Goal: Task Accomplishment & Management: Complete application form

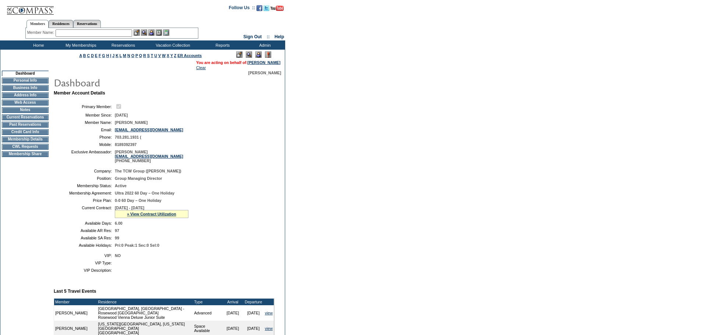
click at [29, 150] on td "CWL Requests" at bounding box center [25, 147] width 47 height 6
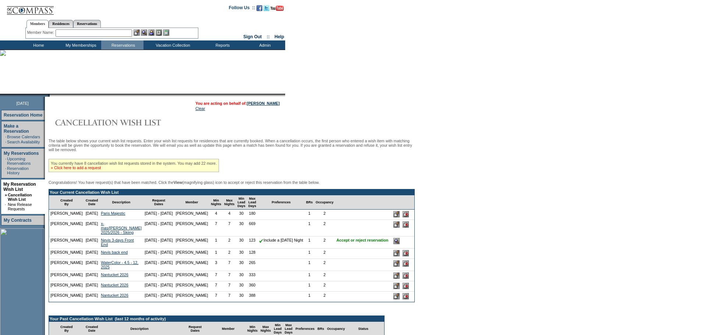
click at [101, 170] on link "» Click here to add a request" at bounding box center [76, 168] width 50 height 4
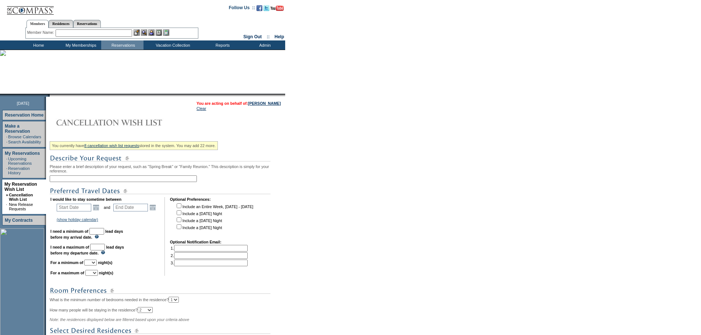
click at [78, 179] on input "text" at bounding box center [123, 178] width 147 height 7
type input "B"
type input "[GEOGRAPHIC_DATA] 4 - [DATE]"
click at [69, 209] on input "text" at bounding box center [74, 208] width 35 height 8
type input "1/31/2026"
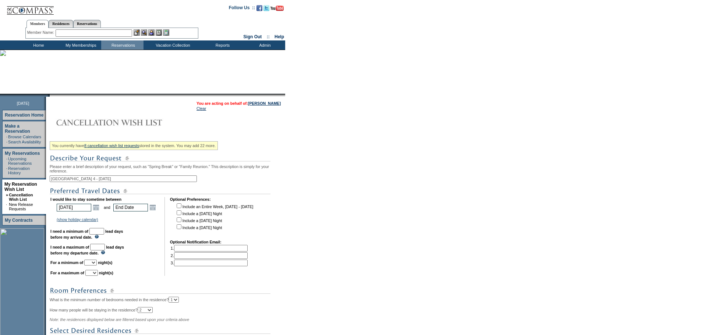
type input "2026-01-31"
type input "2026-02-01"
type input "2/1/2026"
type input "121"
click at [131, 211] on input "2/1/2026" at bounding box center [130, 208] width 35 height 8
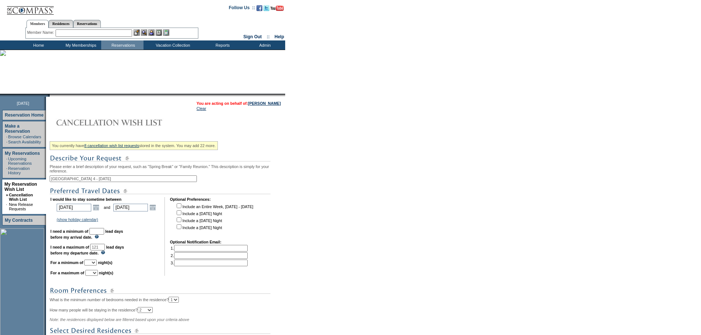
click at [104, 234] on input "text" at bounding box center [96, 231] width 15 height 7
type input "30"
click at [97, 266] on select "1 2 3 4 5 6 7 8 9 10 11 12 13 14" at bounding box center [90, 263] width 13 height 6
select select "1"
click at [93, 266] on select "1 2 3 4 5 6 7 8 9 10 11 12 13 14" at bounding box center [90, 263] width 13 height 6
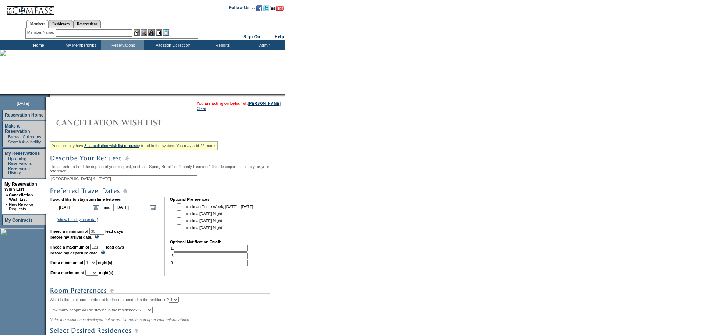
click at [94, 276] on td "I would like to stay sometime between 2026-01-31 1/31/2026 Open the calendar po…" at bounding box center [104, 236] width 109 height 79
click at [98, 276] on select "1 2 3 4 5 6 7 8 9 10 11 12 13 14" at bounding box center [91, 273] width 13 height 6
select select "1"
click at [95, 276] on select "1 2 3 4 5 6 7 8 9 10 11 12 13 14" at bounding box center [91, 273] width 13 height 6
drag, startPoint x: 399, startPoint y: 241, endPoint x: 330, endPoint y: 247, distance: 70.2
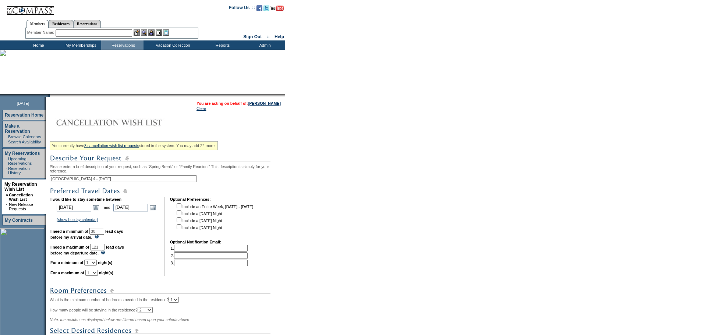
click at [399, 241] on form "Follow Us ::" at bounding box center [350, 234] width 701 height 469
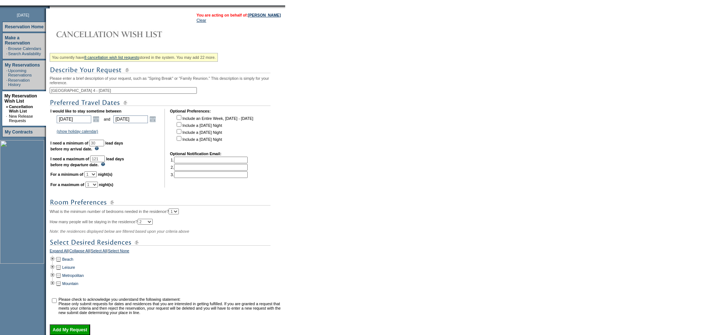
scroll to position [159, 0]
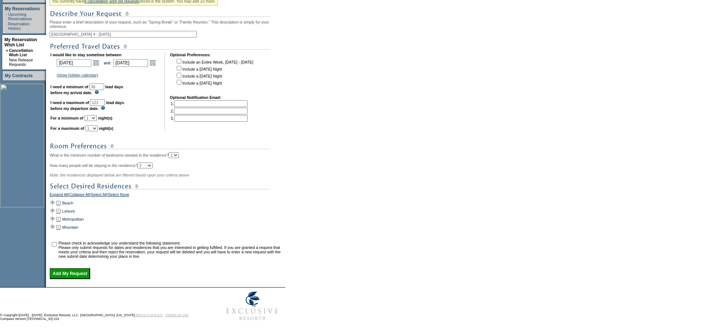
drag, startPoint x: 250, startPoint y: 199, endPoint x: 111, endPoint y: 223, distance: 141.7
click at [251, 202] on div "Beach" at bounding box center [167, 203] width 234 height 8
click at [55, 200] on td at bounding box center [53, 203] width 6 height 8
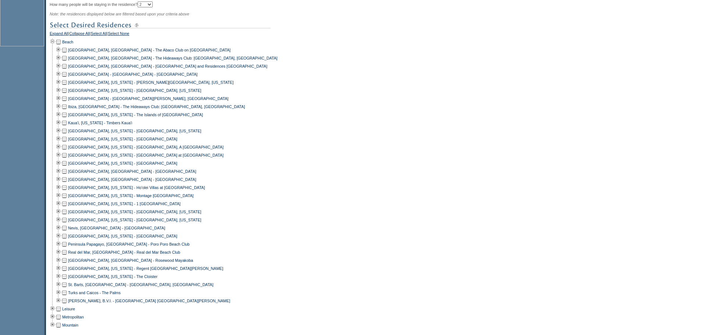
scroll to position [306, 0]
click at [61, 232] on td at bounding box center [59, 228] width 6 height 8
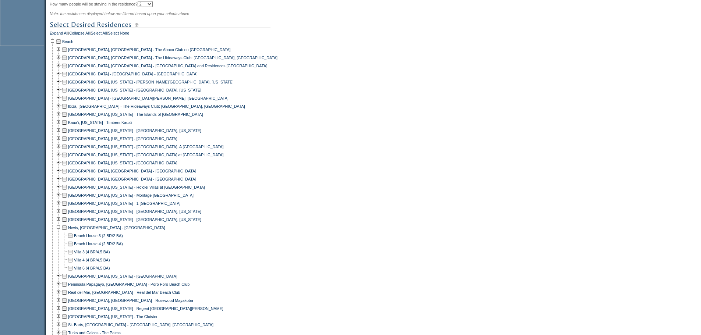
click at [73, 248] on td at bounding box center [70, 244] width 6 height 8
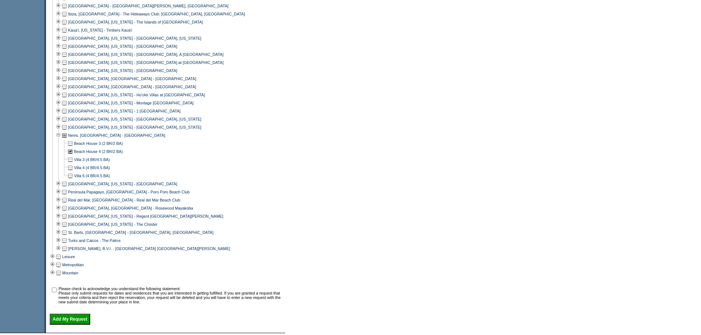
scroll to position [458, 0]
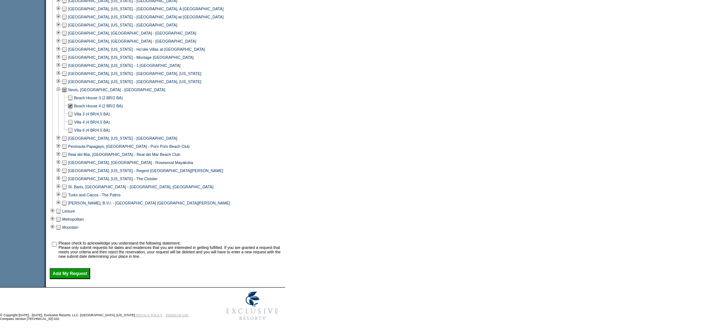
click at [57, 242] on input "checkbox" at bounding box center [54, 244] width 5 height 5
checkbox input "true"
click at [77, 275] on input "Add My Request" at bounding box center [70, 273] width 40 height 11
